Goal: Task Accomplishment & Management: Manage account settings

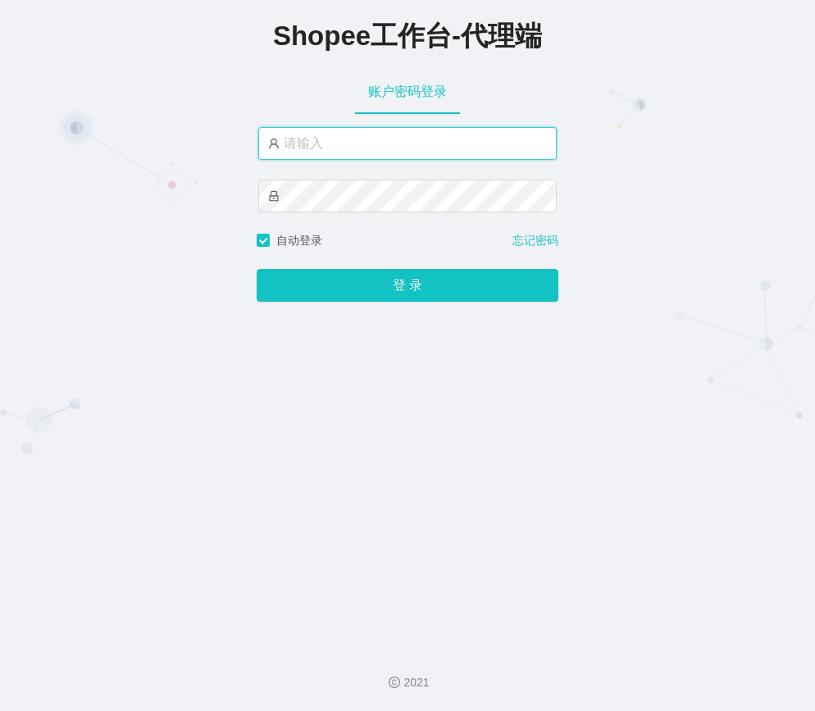
click at [407, 139] on input "text" at bounding box center [407, 143] width 298 height 33
click at [368, 143] on input "text" at bounding box center [407, 143] width 298 height 33
type input "xjp804"
click at [363, 313] on div "Shopee工作台-代理端 账户密码登录 xjp804 自动登录 忘记密码 登 录" at bounding box center [407, 317] width 815 height 635
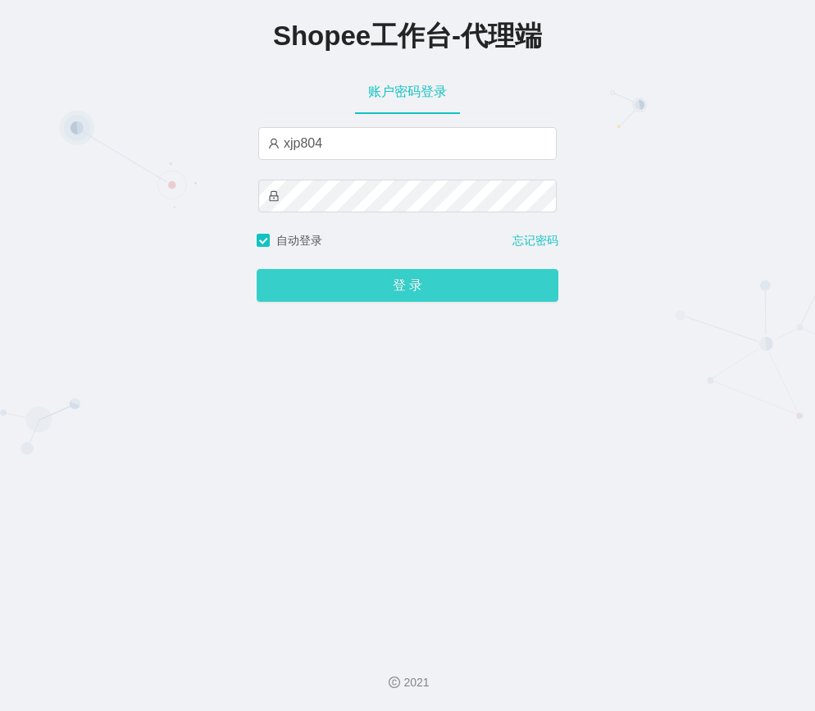
click at [374, 289] on button "登 录" at bounding box center [408, 285] width 302 height 33
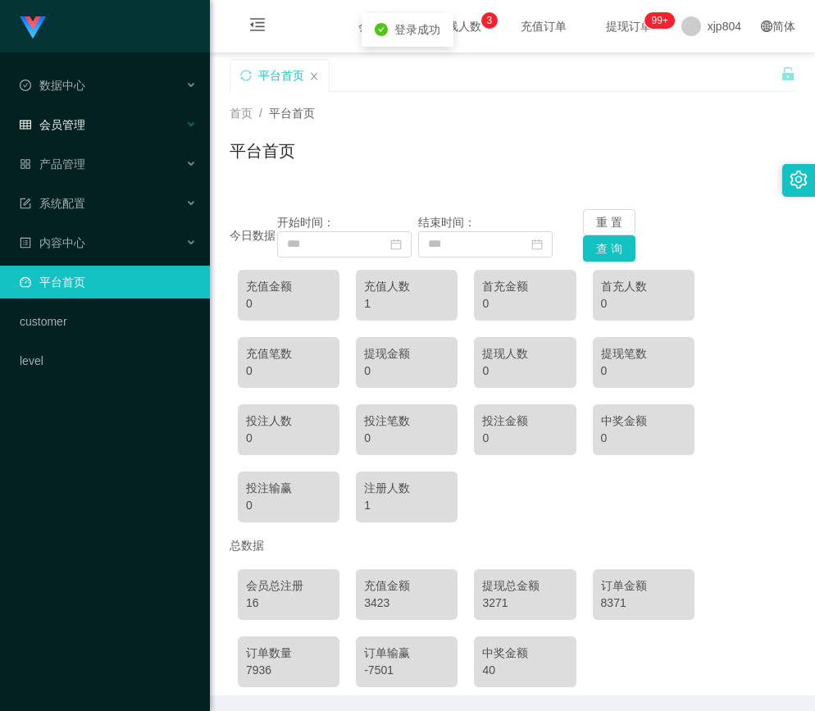
click at [81, 121] on span "会员管理" at bounding box center [53, 124] width 66 height 13
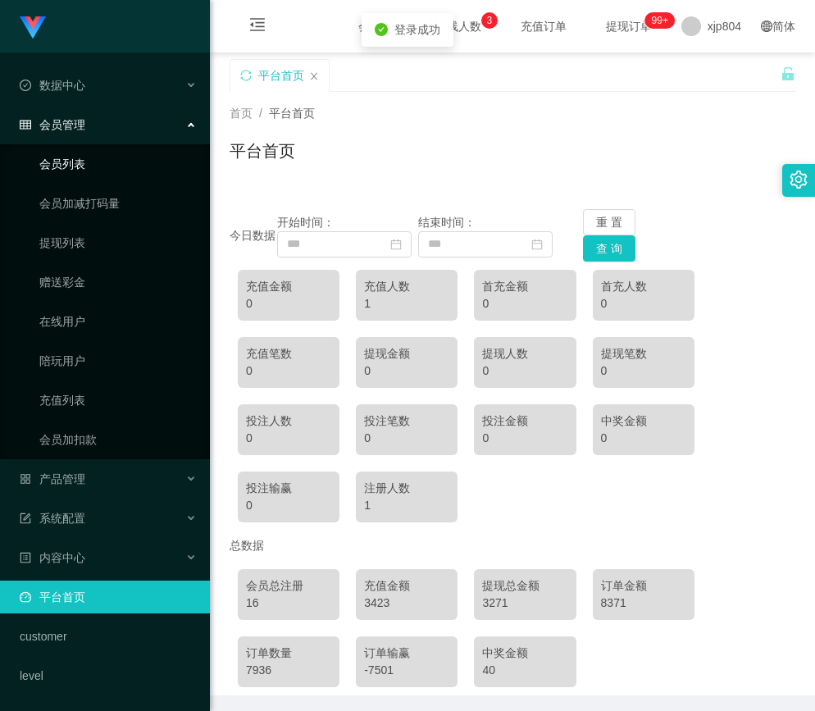
click at [86, 163] on link "会员列表" at bounding box center [117, 164] width 157 height 33
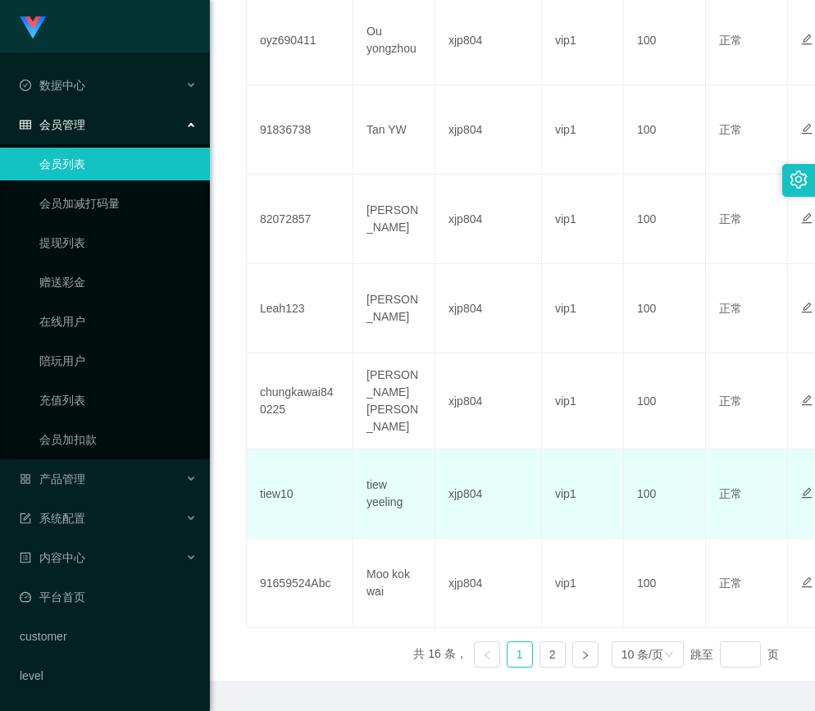
scroll to position [777, 0]
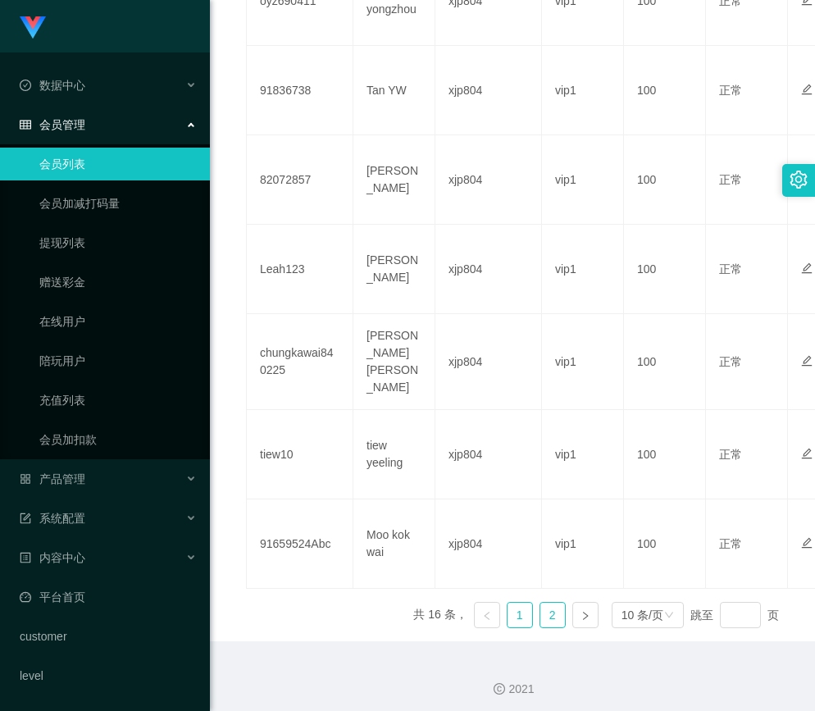
click at [549, 603] on link "2" at bounding box center [552, 615] width 25 height 25
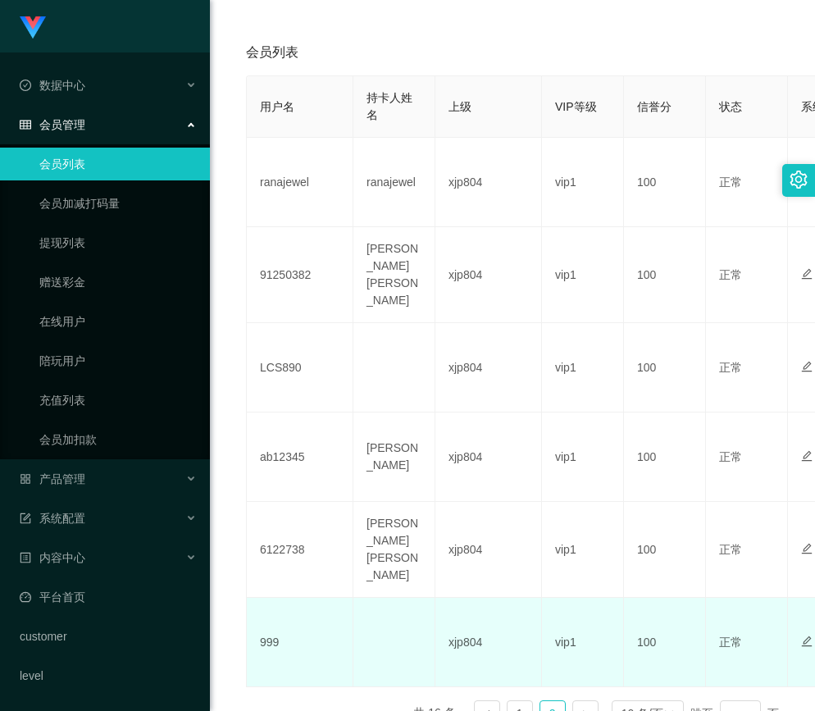
scroll to position [420, 0]
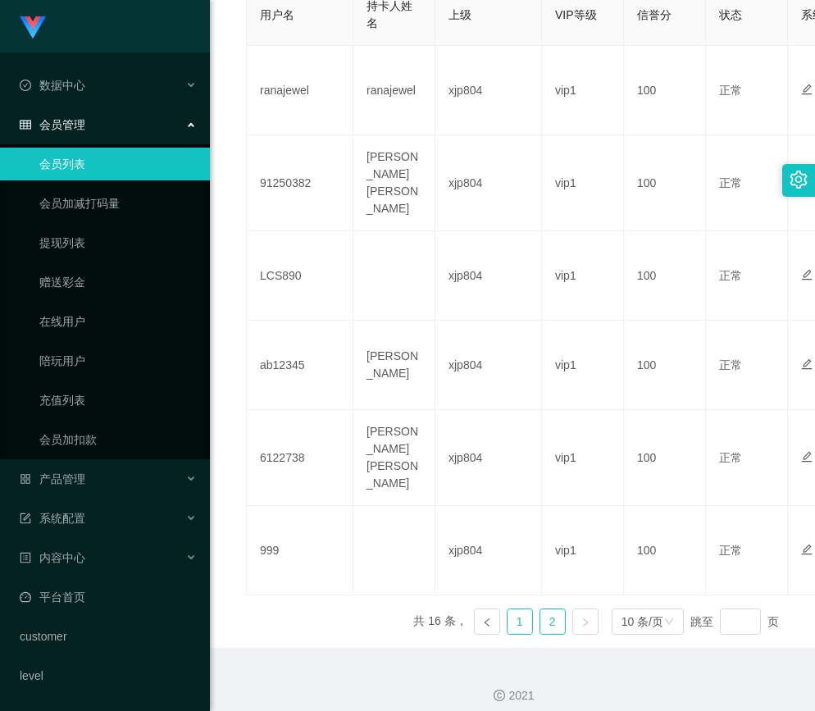
click at [507, 612] on link "1" at bounding box center [519, 621] width 25 height 25
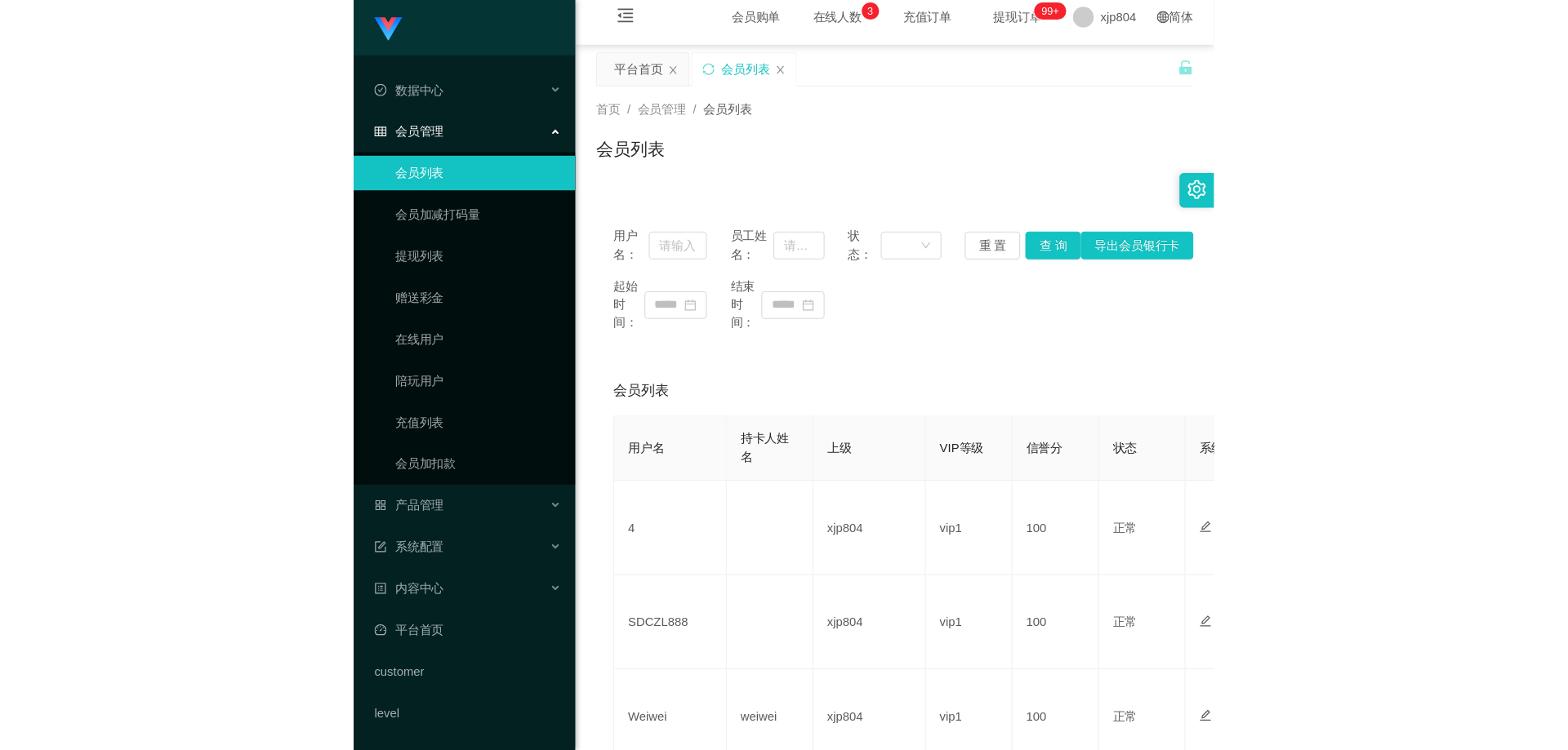
scroll to position [0, 0]
